Goal: Obtain resource: Download file/media

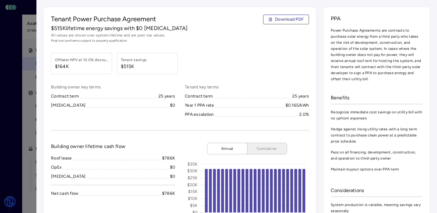
click at [6, 73] on div at bounding box center [218, 106] width 437 height 213
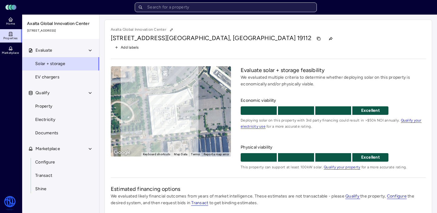
click at [183, 8] on input "text" at bounding box center [226, 7] width 182 height 10
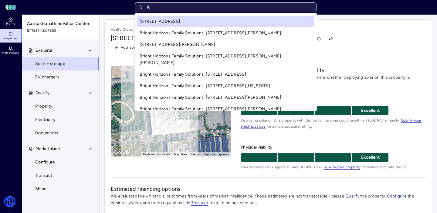
type input "l"
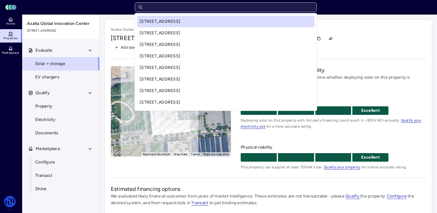
type input "j"
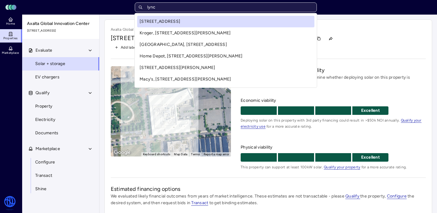
type input "[PERSON_NAME]"
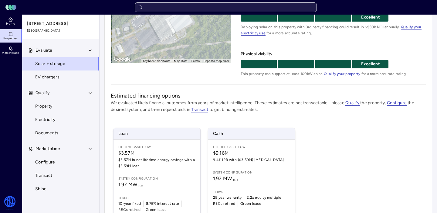
scroll to position [130, 0]
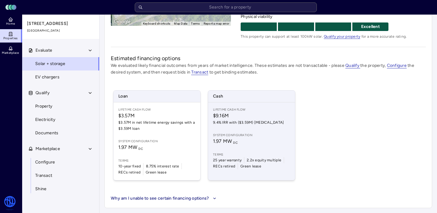
click at [254, 143] on span "1.97 MW DC" at bounding box center [251, 140] width 77 height 7
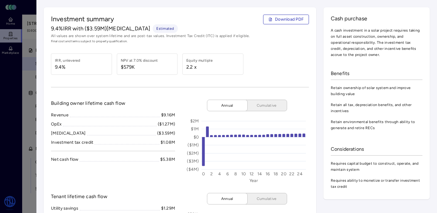
click at [32, 111] on div at bounding box center [218, 106] width 437 height 213
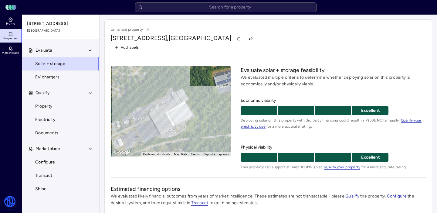
scroll to position [3, 0]
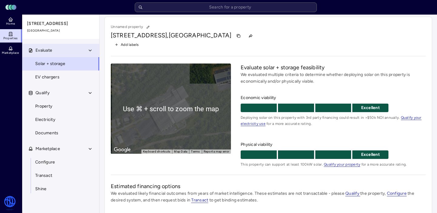
click at [51, 53] on span "Evaluate" at bounding box center [43, 50] width 17 height 7
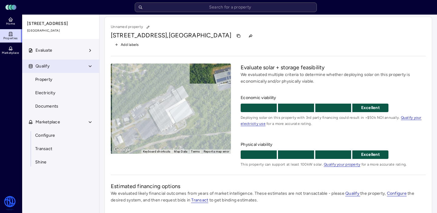
click at [48, 62] on button "Qualify" at bounding box center [61, 65] width 78 height 13
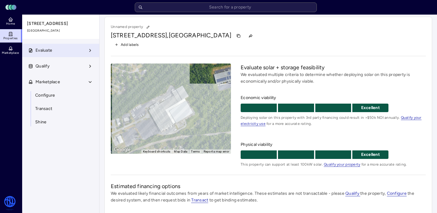
click at [53, 52] on button "Evaluate" at bounding box center [61, 50] width 78 height 13
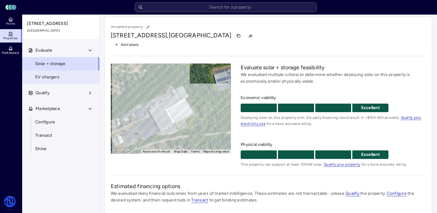
click at [47, 70] on link "EV chargers" at bounding box center [61, 76] width 78 height 13
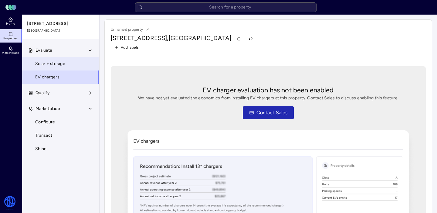
click at [48, 65] on span "Solar + storage" at bounding box center [50, 63] width 30 height 7
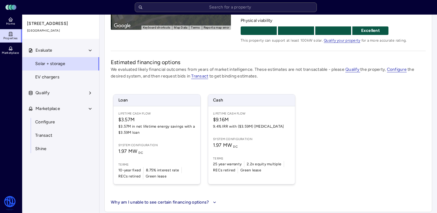
scroll to position [130, 0]
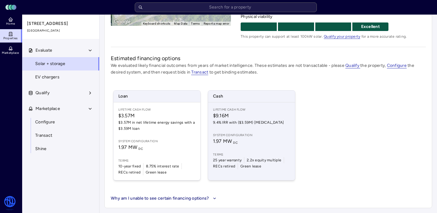
click at [233, 123] on span "9.4% IRR with ($3.59M) [MEDICAL_DATA]" at bounding box center [251, 122] width 77 height 6
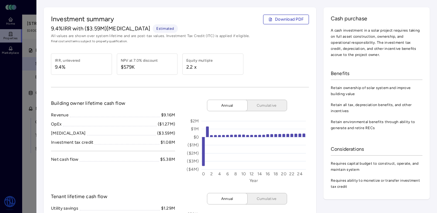
click at [263, 17] on link "Download PDF" at bounding box center [286, 20] width 46 height 10
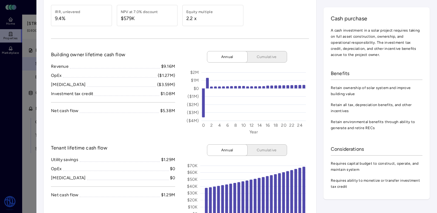
scroll to position [48, 0]
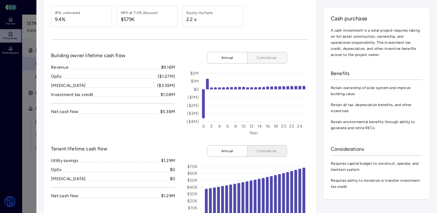
click at [263, 61] on button "Cumulative" at bounding box center [264, 58] width 46 height 12
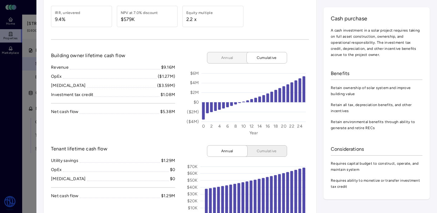
click at [217, 61] on button "Annual" at bounding box center [230, 58] width 46 height 12
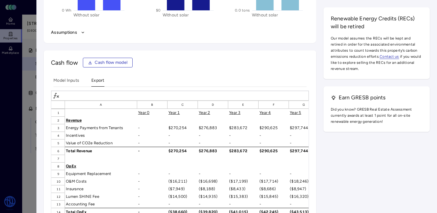
scroll to position [952, 0]
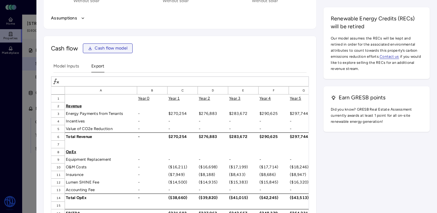
click at [106, 46] on span "Cash flow model" at bounding box center [111, 48] width 33 height 7
